Goal: Obtain resource: Download file/media

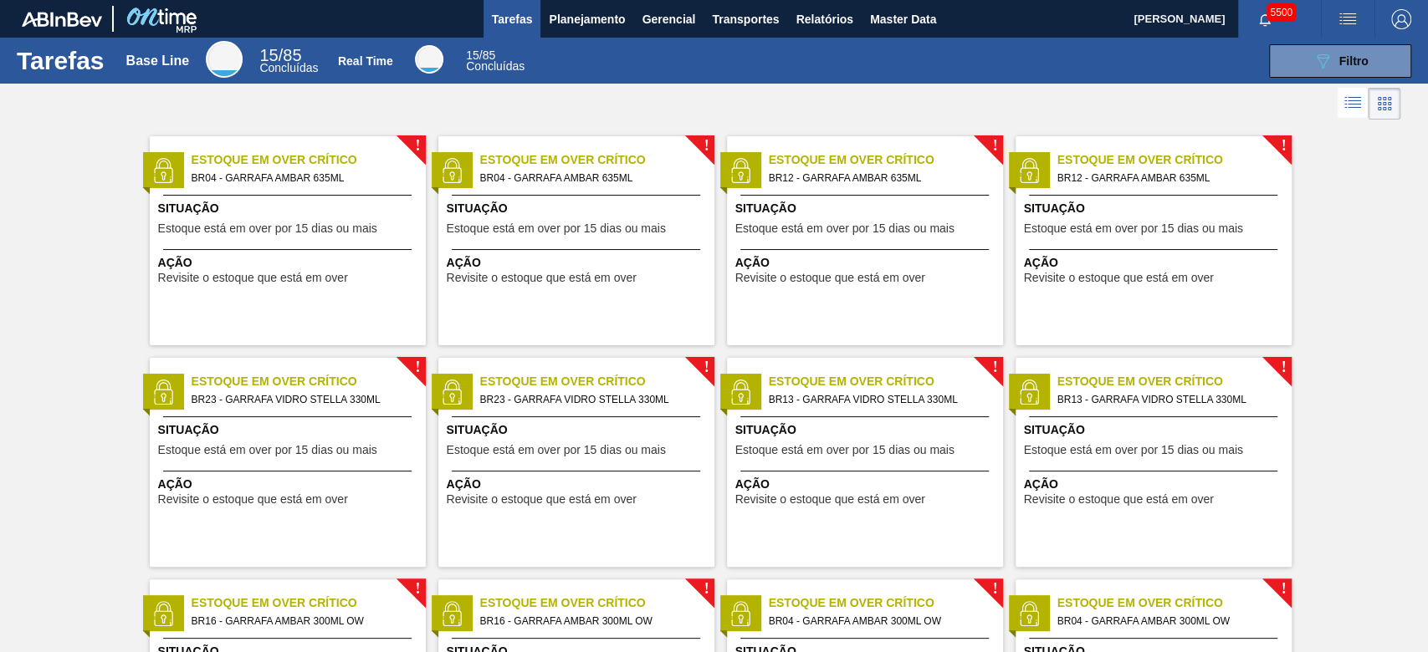
click at [819, 11] on span "Relatórios" at bounding box center [824, 19] width 57 height 20
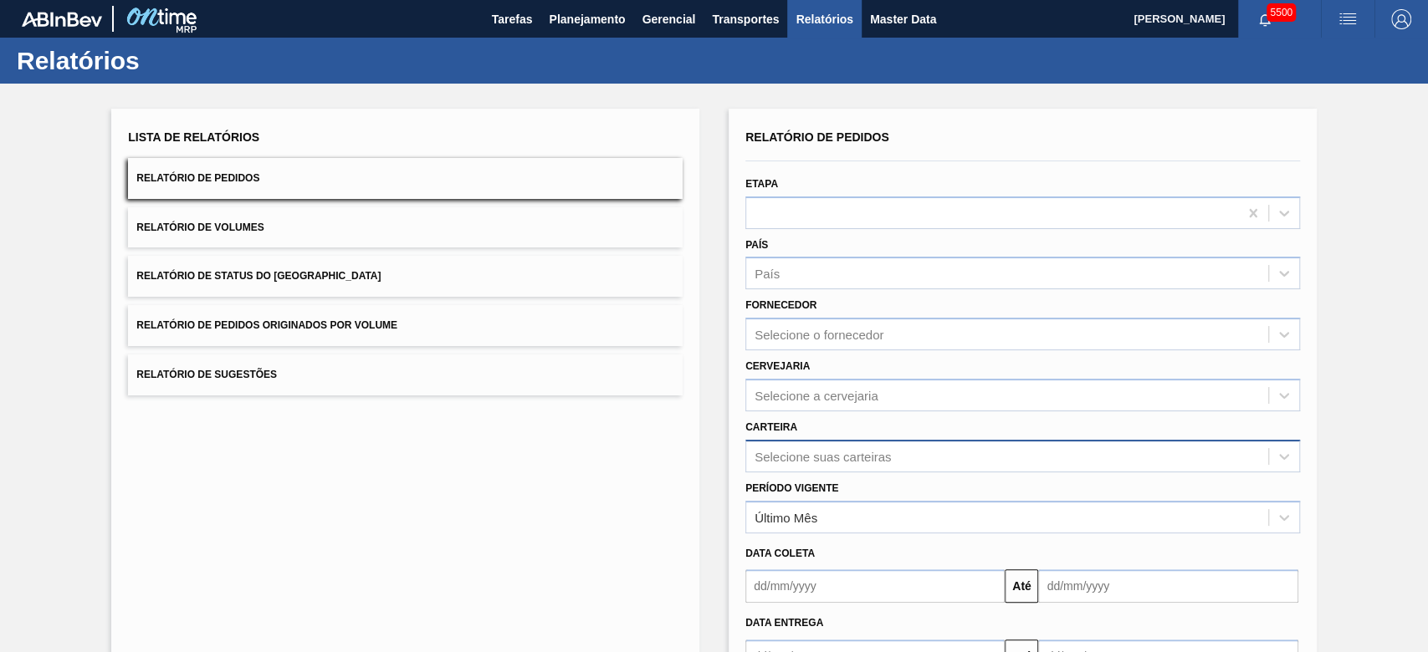
click at [815, 453] on div "Selecione suas carteiras" at bounding box center [1022, 456] width 555 height 33
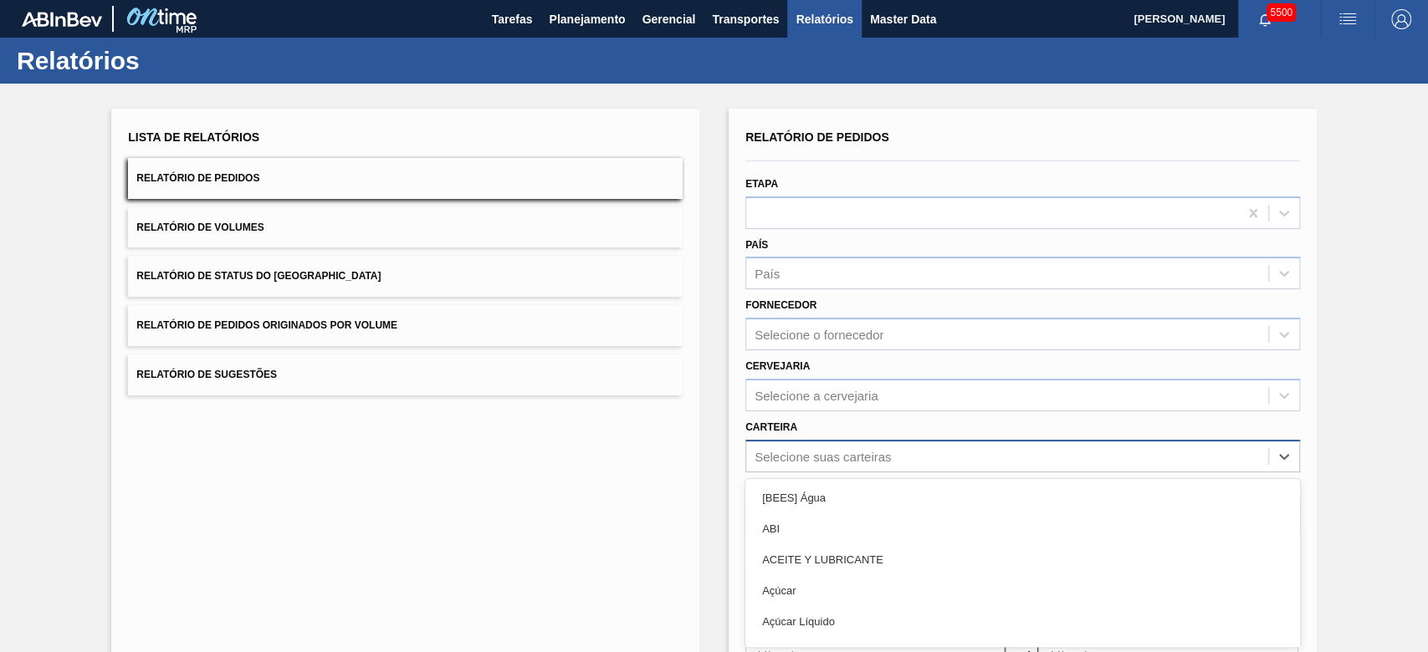
scroll to position [83, 0]
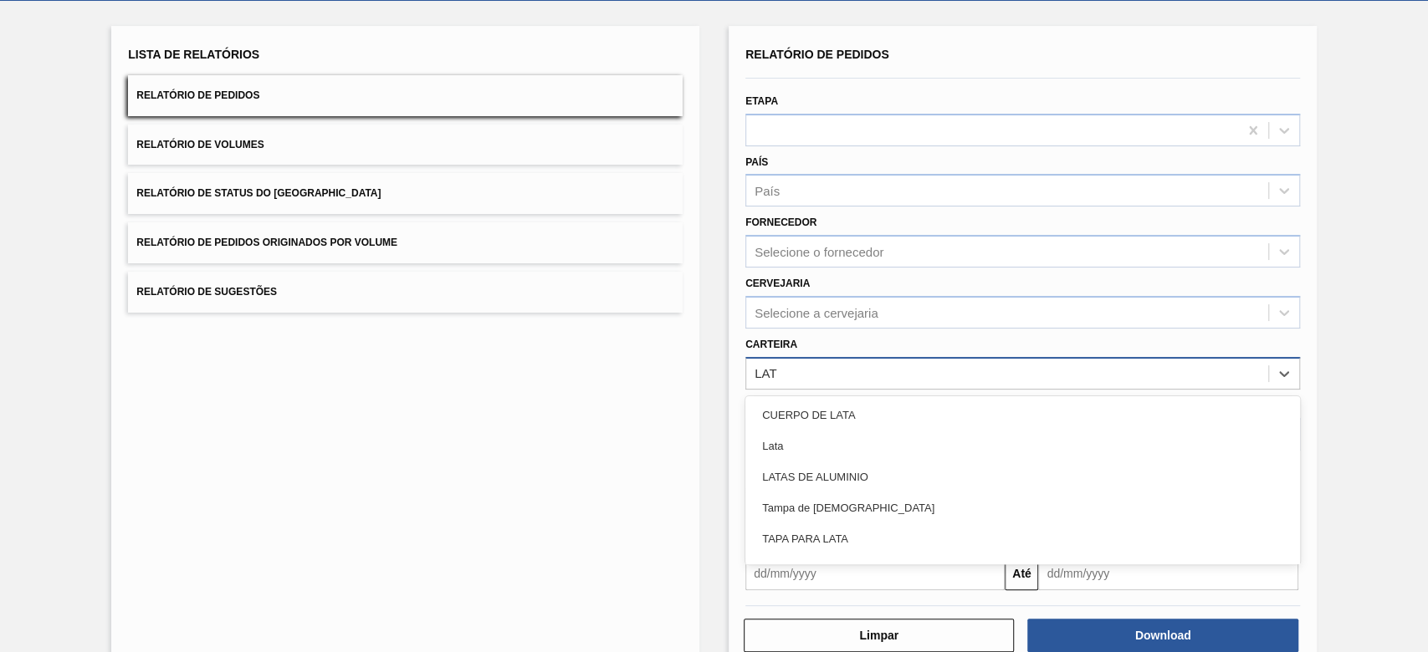
type input "LATA"
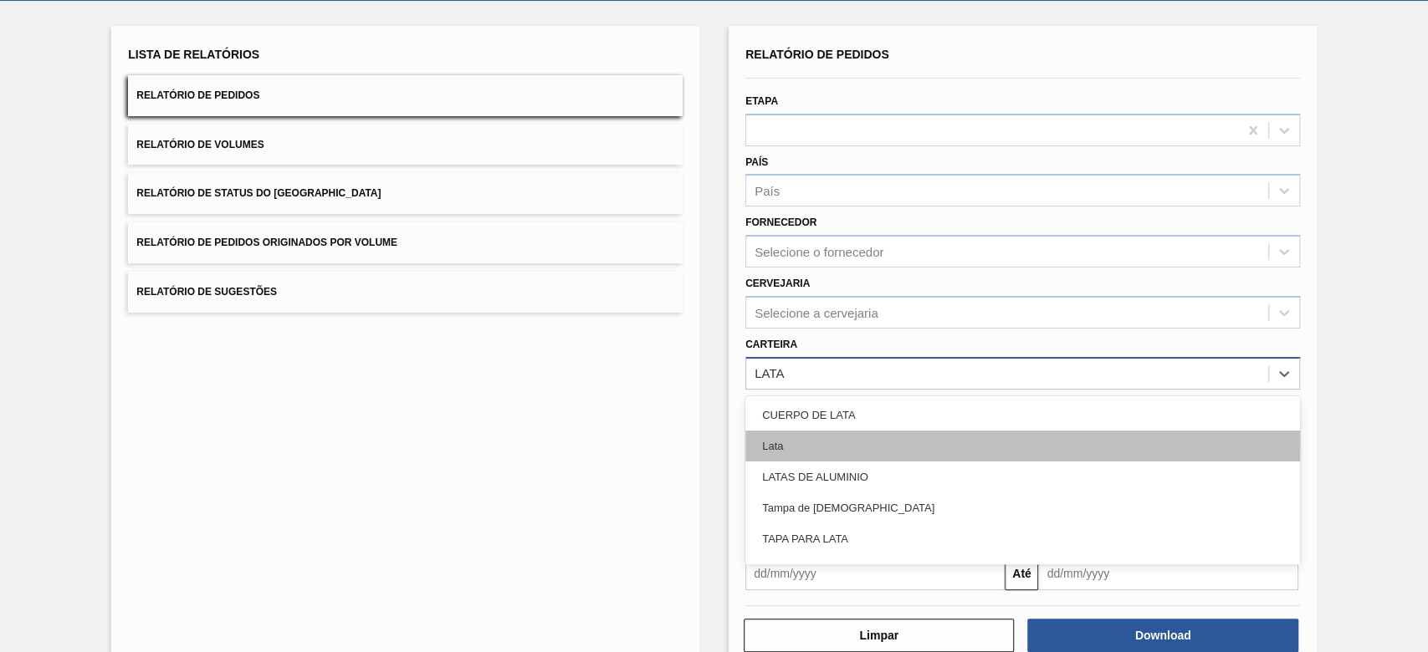
click at [821, 443] on div "Lata" at bounding box center [1022, 446] width 555 height 31
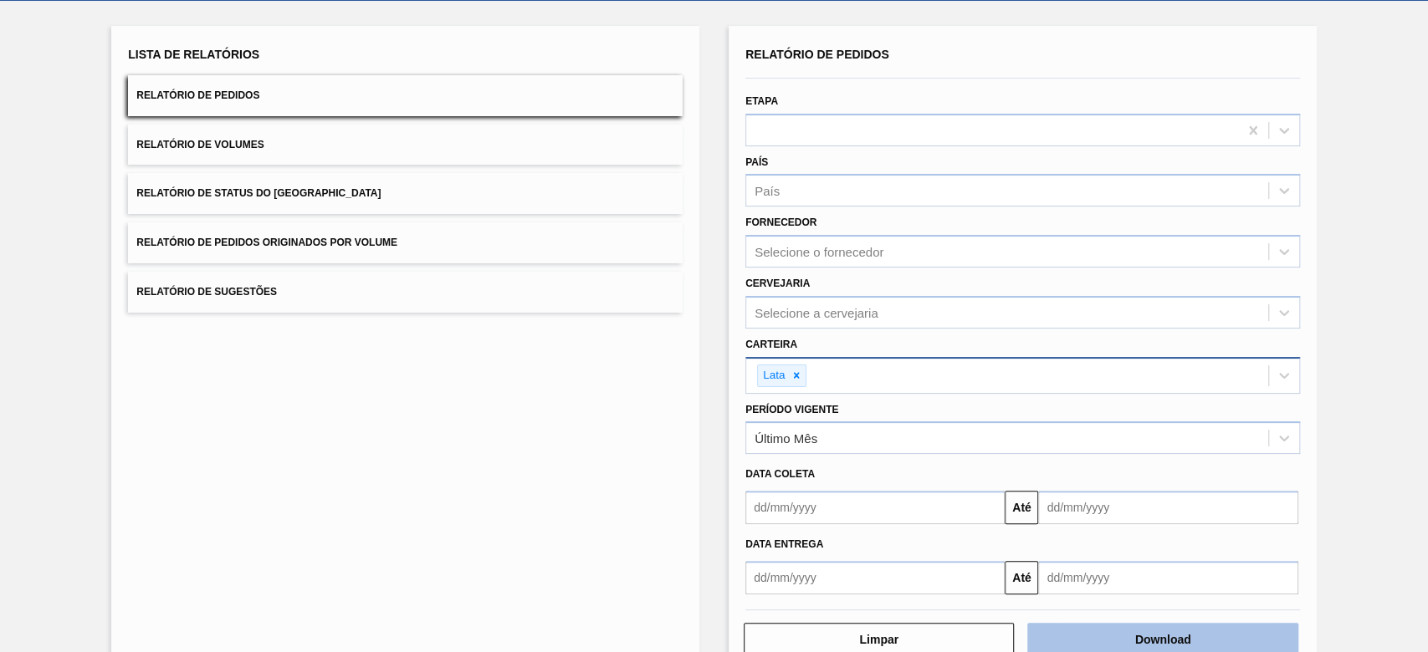
click at [1247, 632] on button "Download" at bounding box center [1162, 639] width 270 height 33
